Goal: Task Accomplishment & Management: Manage account settings

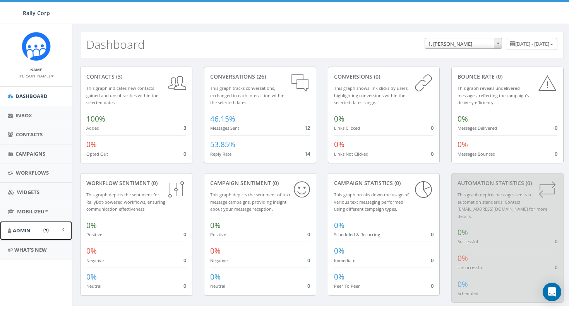
click at [22, 234] on link "Admin" at bounding box center [36, 230] width 72 height 19
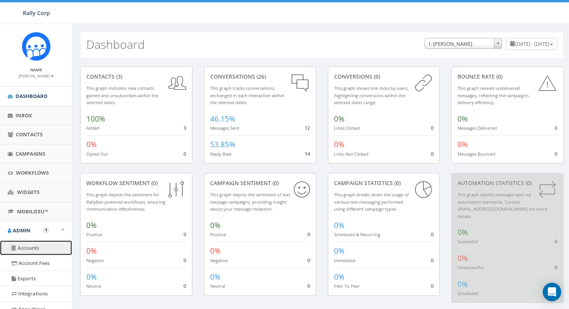
click at [31, 248] on link "Accounts" at bounding box center [36, 247] width 72 height 15
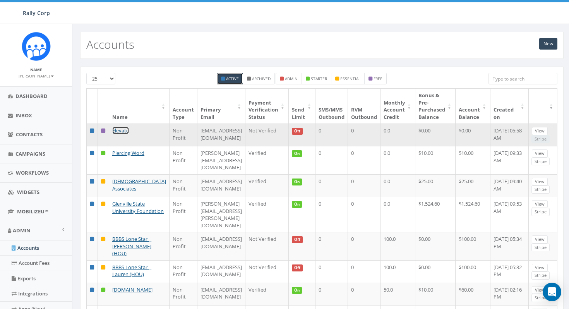
click at [124, 131] on link "Elevate" at bounding box center [120, 130] width 17 height 7
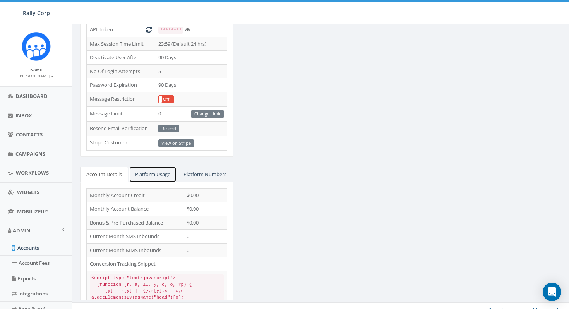
click at [162, 170] on link "Platform Usage" at bounding box center [153, 174] width 48 height 16
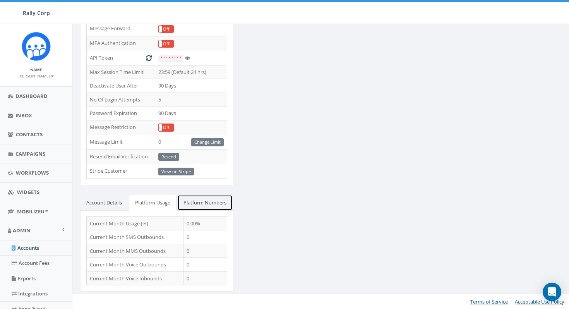
click at [177, 199] on link "Platform Numbers" at bounding box center [204, 203] width 55 height 16
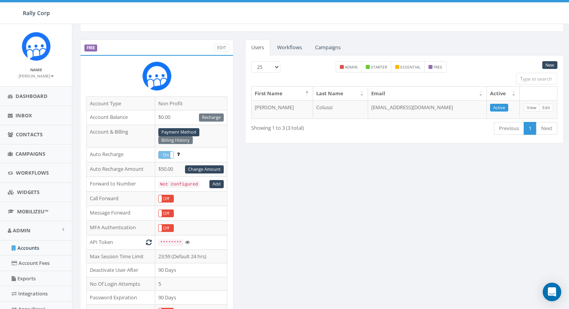
scroll to position [0, 0]
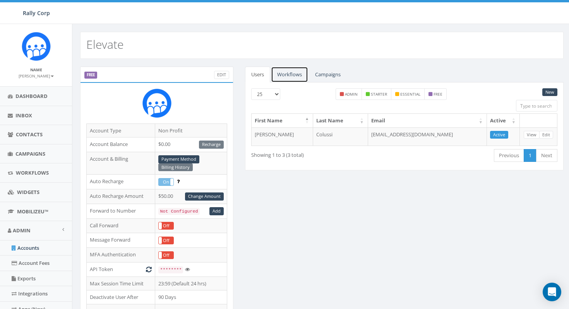
click at [290, 76] on link "Workflows" at bounding box center [289, 75] width 37 height 16
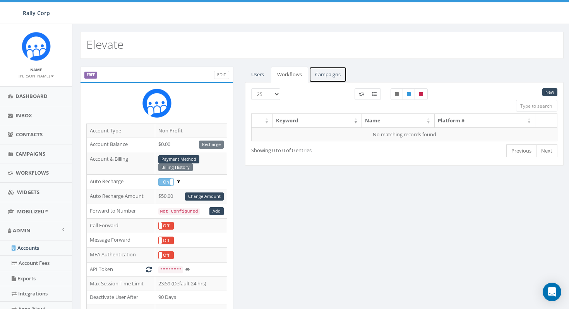
click at [328, 73] on link "Campaigns" at bounding box center [328, 75] width 38 height 16
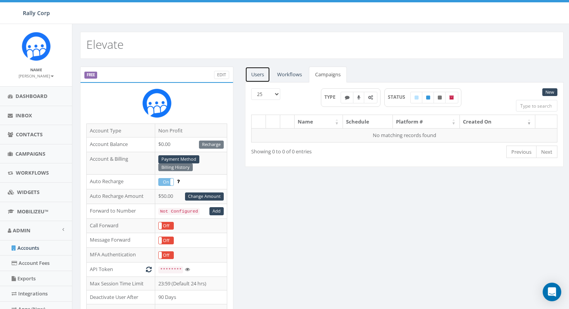
click at [259, 75] on link "Users" at bounding box center [257, 75] width 25 height 16
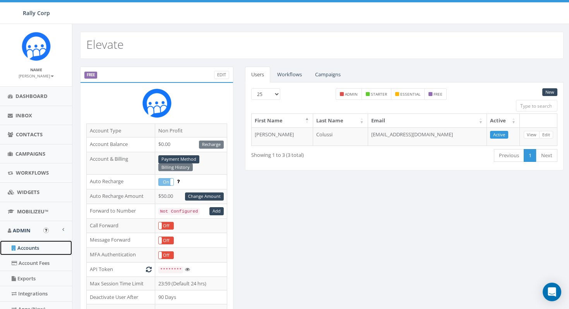
click at [31, 250] on link "Accounts" at bounding box center [36, 247] width 72 height 15
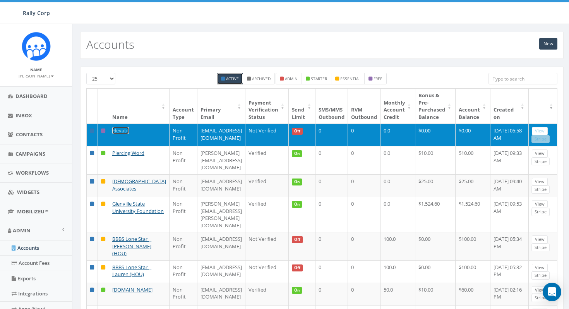
click at [127, 132] on link "Elevate" at bounding box center [120, 130] width 17 height 7
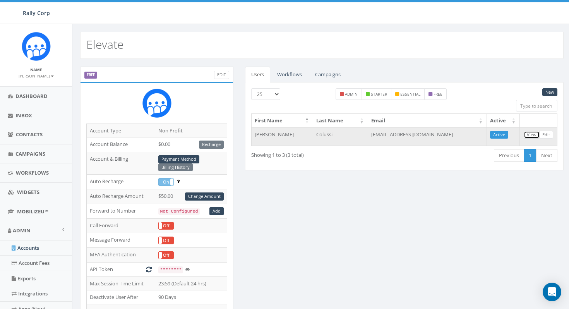
click at [531, 136] on link "View" at bounding box center [532, 135] width 16 height 8
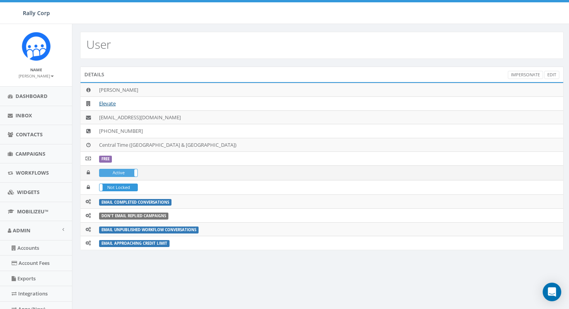
click at [119, 173] on label "Active" at bounding box center [119, 172] width 38 height 7
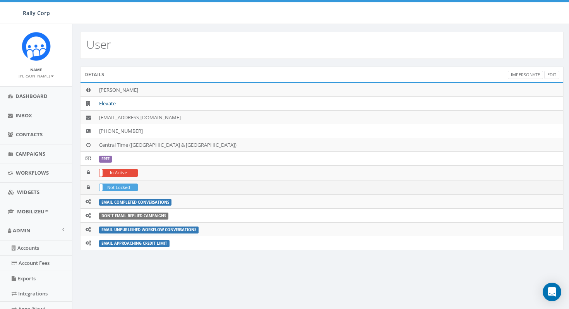
click at [116, 190] on label "Not Locked" at bounding box center [119, 187] width 38 height 7
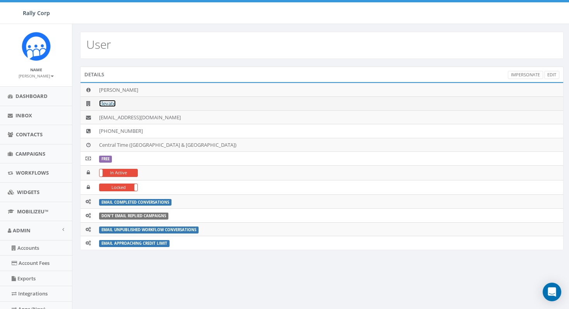
click at [106, 105] on link "Elevate" at bounding box center [107, 103] width 17 height 7
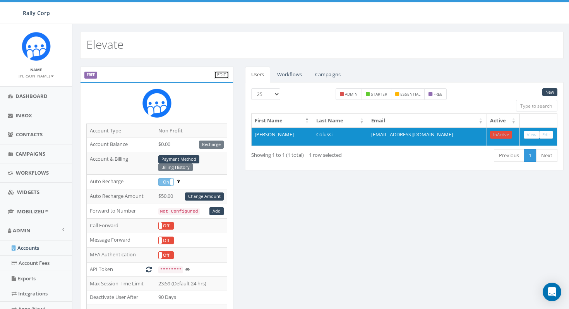
click at [225, 73] on link "Edit" at bounding box center [221, 75] width 15 height 8
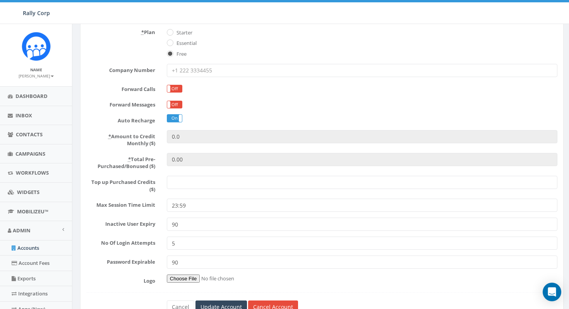
scroll to position [160, 0]
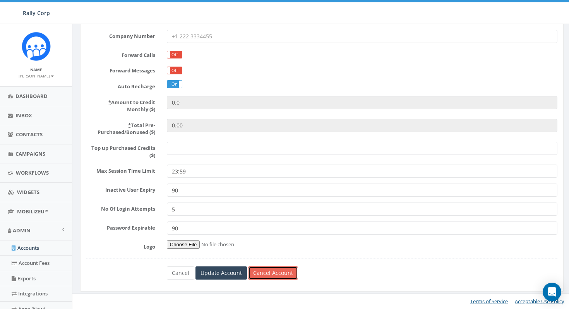
click at [261, 270] on link "Cancel Account" at bounding box center [273, 272] width 50 height 13
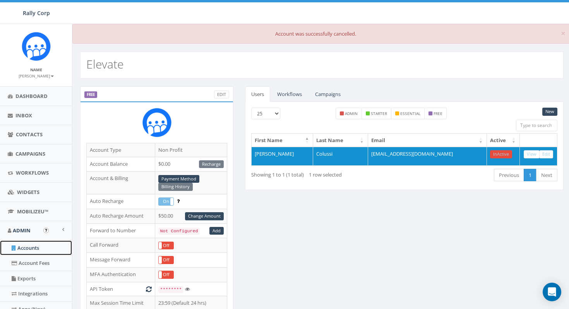
click at [33, 253] on link "Accounts" at bounding box center [36, 247] width 72 height 15
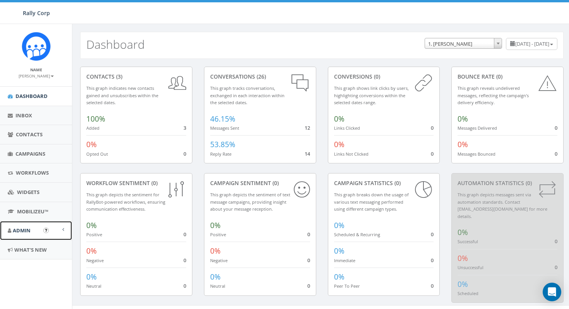
click at [33, 226] on link "Admin" at bounding box center [36, 230] width 72 height 19
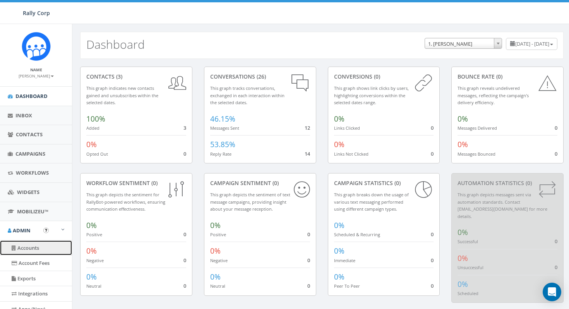
click at [33, 245] on link "Accounts" at bounding box center [36, 247] width 72 height 15
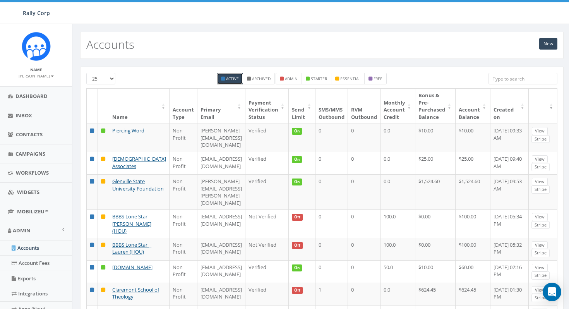
click at [499, 79] on input "search" at bounding box center [523, 79] width 69 height 12
type input "J"
type input "Norcal"
click at [250, 82] on label "Archived" at bounding box center [259, 79] width 32 height 12
checkbox input "true"
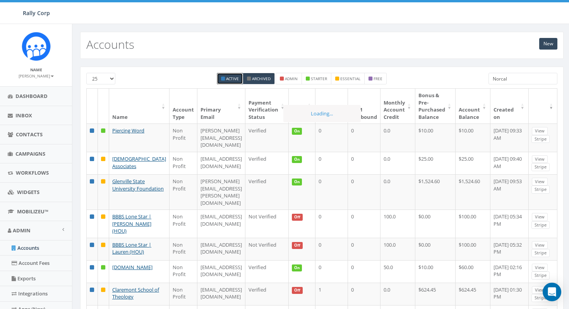
click at [232, 79] on small "Active" at bounding box center [232, 78] width 13 height 5
checkbox input "false"
click at [515, 77] on input "Norcal" at bounding box center [523, 79] width 69 height 12
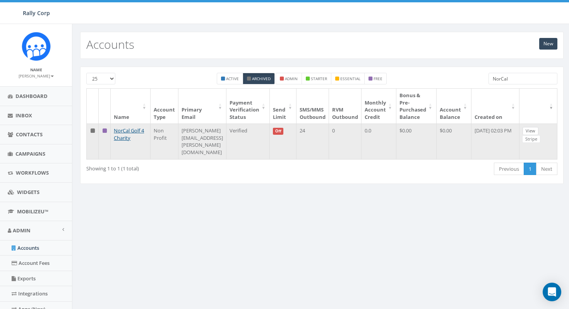
type input "NorCal"
click at [539, 131] on link "View" at bounding box center [531, 131] width 16 height 8
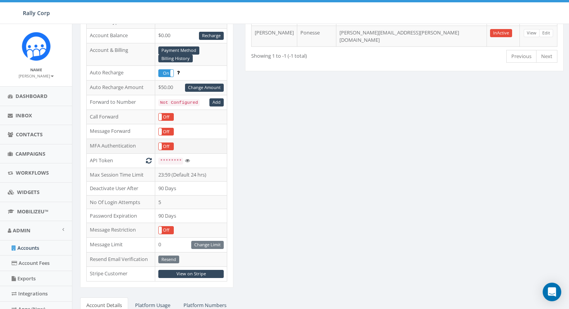
scroll to position [263, 0]
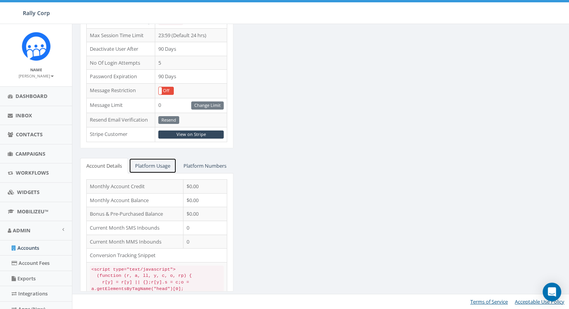
click at [170, 158] on link "Platform Usage" at bounding box center [153, 166] width 48 height 16
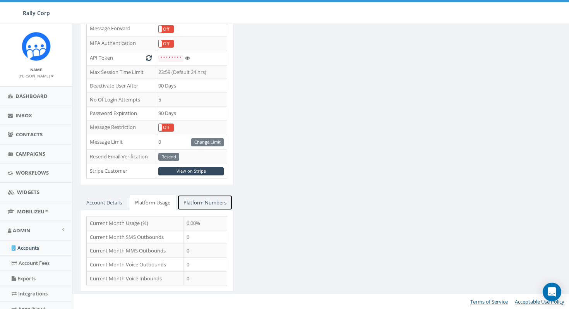
click at [177, 204] on link "Platform Numbers" at bounding box center [204, 203] width 55 height 16
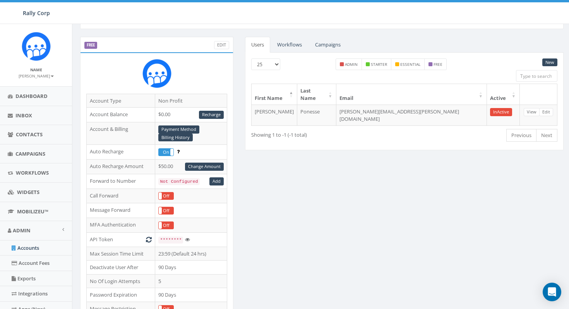
scroll to position [0, 0]
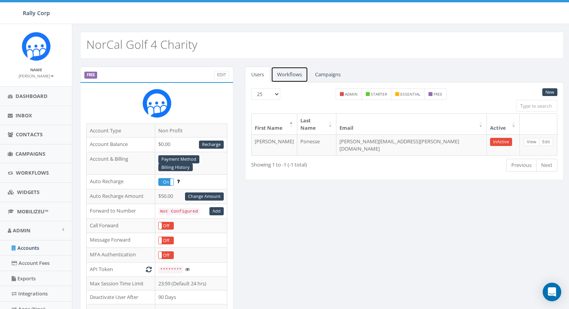
click at [289, 75] on link "Workflows" at bounding box center [289, 75] width 37 height 16
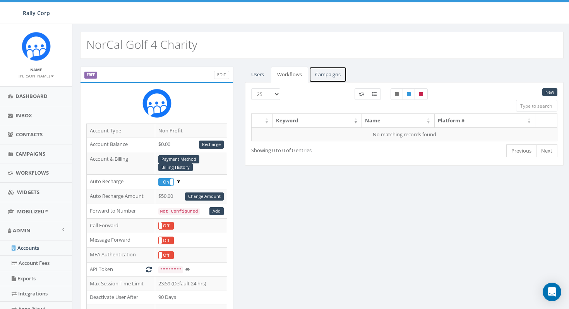
click at [324, 74] on link "Campaigns" at bounding box center [328, 75] width 38 height 16
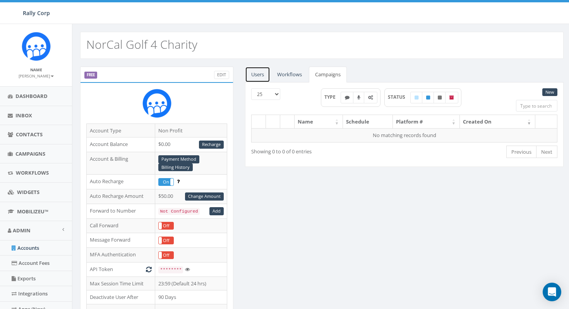
click at [256, 77] on link "Users" at bounding box center [257, 75] width 25 height 16
